Goal: Task Accomplishment & Management: Manage account settings

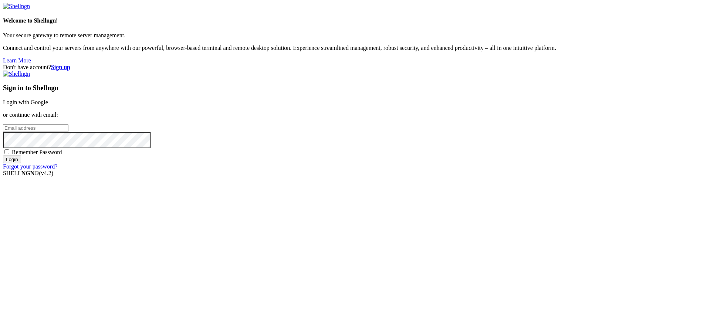
click at [48, 105] on link "Login with Google" at bounding box center [25, 102] width 45 height 6
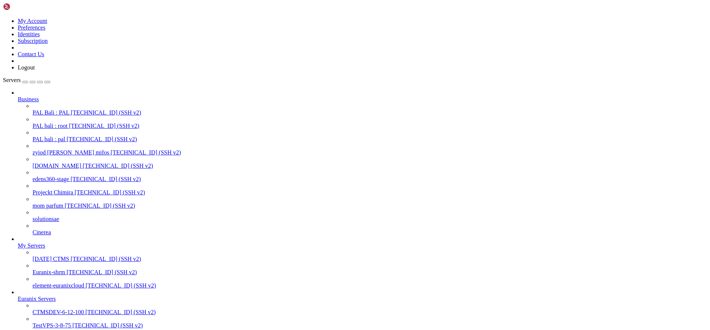
scroll to position [66, 0]
type input "C"
type input "D"
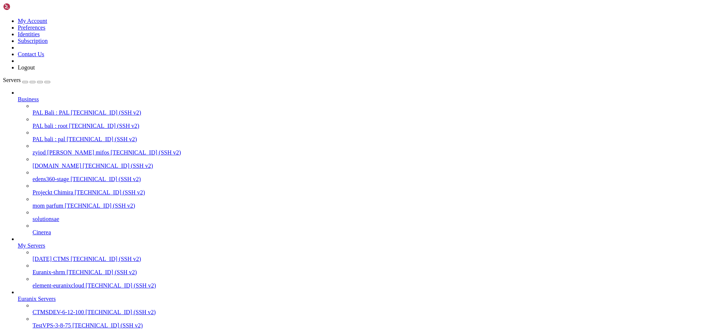
type input "cinerea-drive"
drag, startPoint x: 54, startPoint y: 309, endPoint x: 61, endPoint y: 252, distance: 57.0
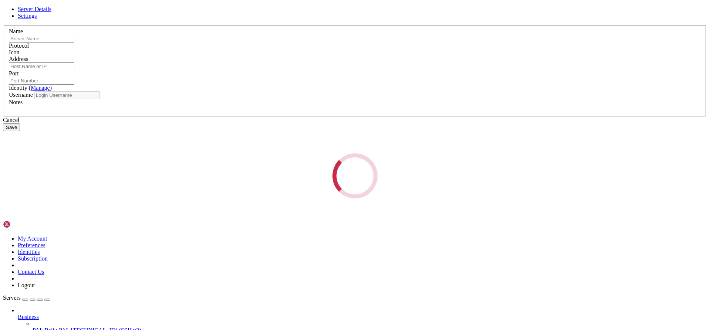
type input "cinerea-drive"
type input "[TECHNICAL_ID]"
type input "22"
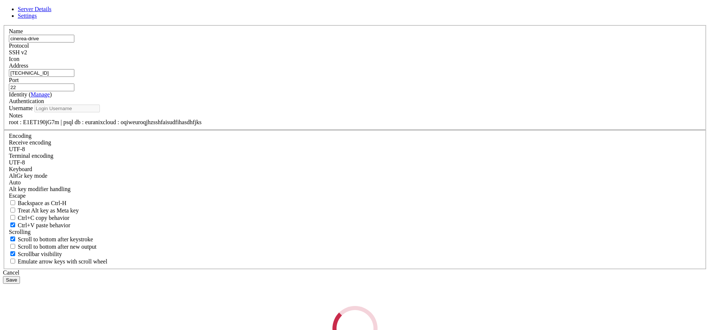
type input "root"
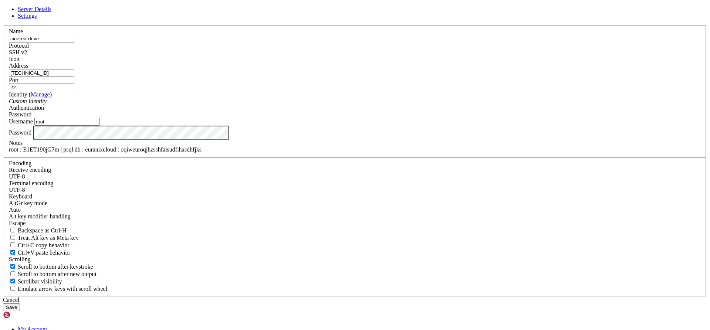
click at [309, 153] on div "root : E1ET190jG7m | psql db : euranixcloud : oqiweuroqjhzsshfaisudfihasdhfjks" at bounding box center [355, 149] width 692 height 7
paste div
click at [74, 77] on input "[TECHNICAL_ID]" at bounding box center [41, 73] width 65 height 8
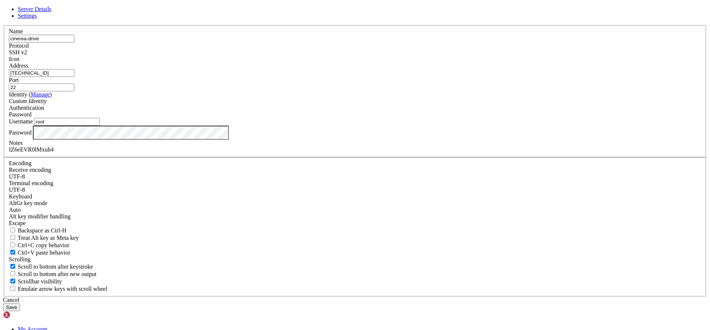
click at [74, 77] on input "[TECHNICAL_ID]" at bounding box center [41, 73] width 65 height 8
type input "[TECHNICAL_ID]"
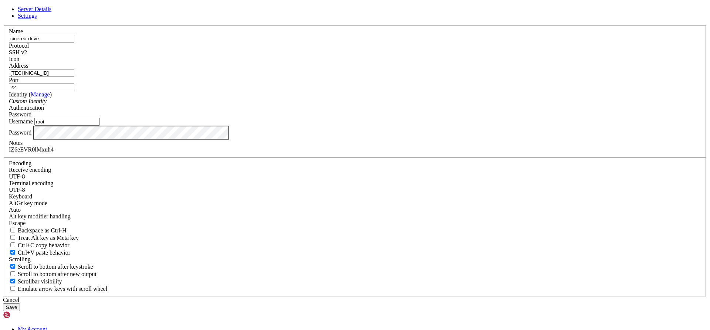
click at [20, 303] on button "Save" at bounding box center [11, 307] width 17 height 8
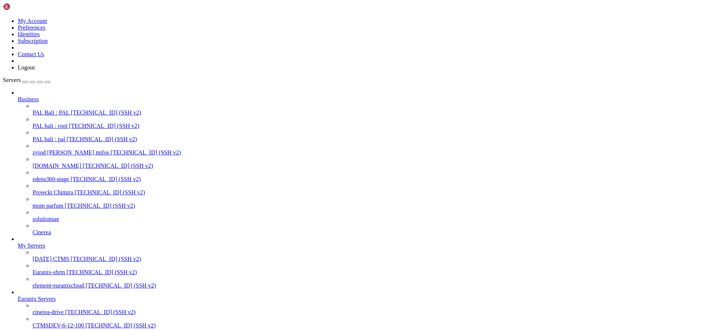
click at [64, 309] on span "cinerea-drive" at bounding box center [48, 312] width 31 height 6
click at [65, 309] on span "[TECHNICAL_ID] (SSH v2)" at bounding box center [100, 312] width 70 height 6
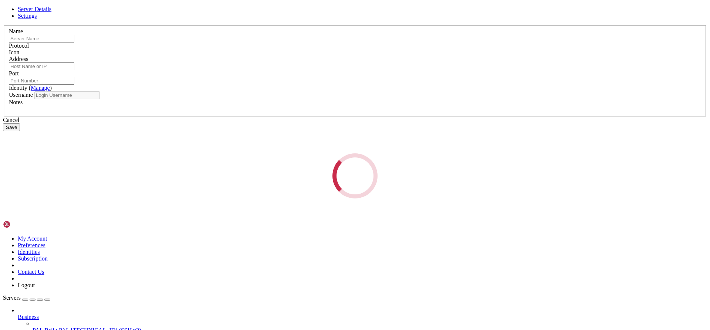
type input "cinerea-drive"
type input "[TECHNICAL_ID]"
type input "22"
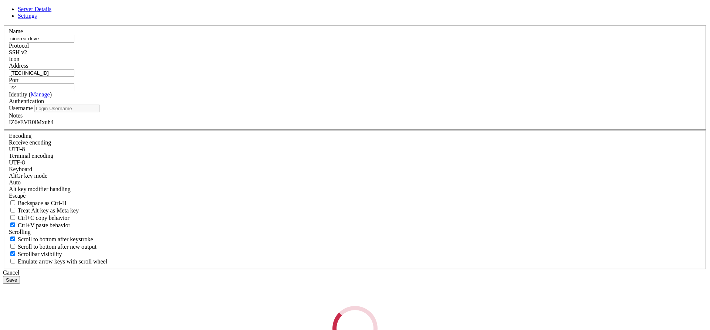
type input "root"
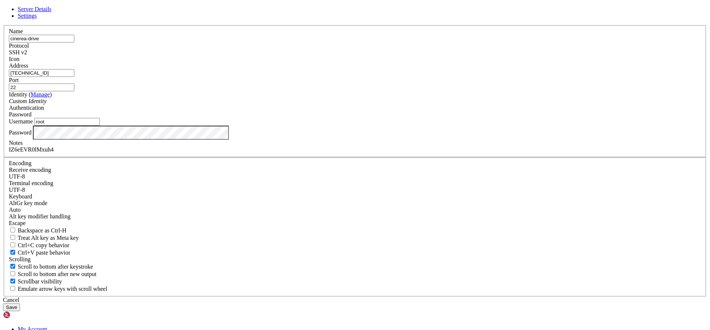
click at [296, 153] on div "IZ6eEVR0lMxuh4" at bounding box center [355, 149] width 692 height 7
copy div "IZ6eEVR0lMxuh4"
click at [20, 303] on button "Save" at bounding box center [11, 307] width 17 height 8
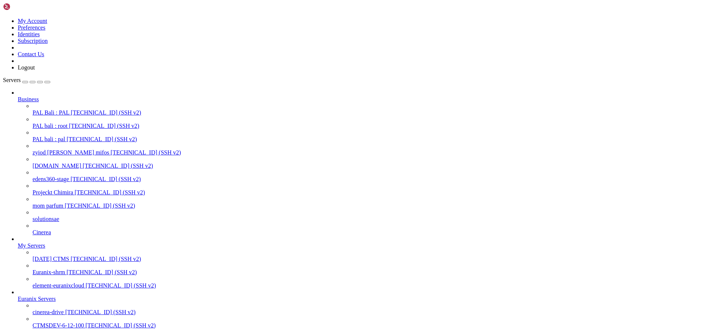
click at [51, 309] on span "cinerea-drive" at bounding box center [48, 312] width 31 height 6
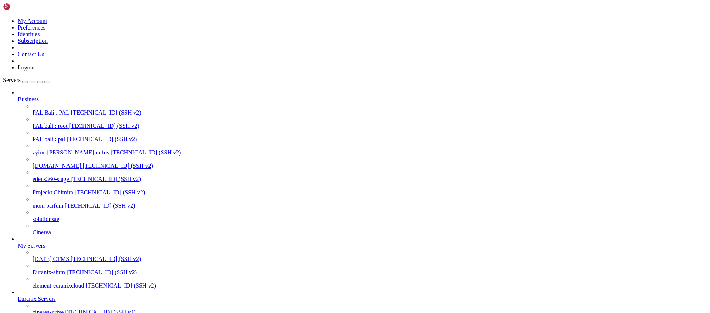
scroll to position [51, 0]
